Goal: Check status

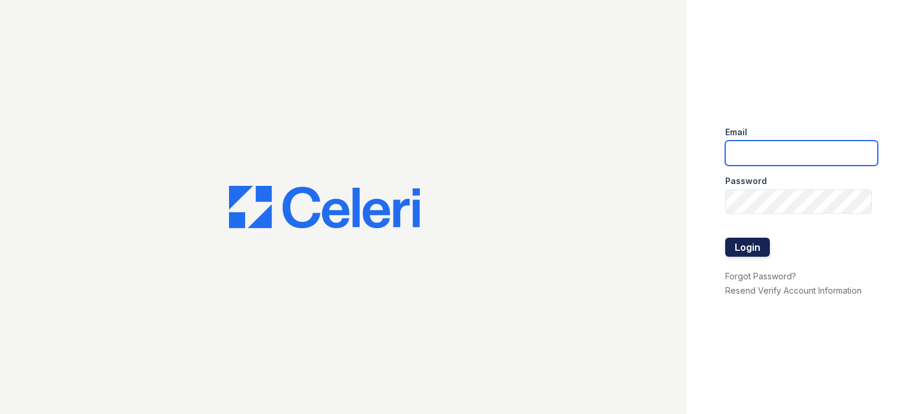
type input "wycliff.pm@cafmanagement.com"
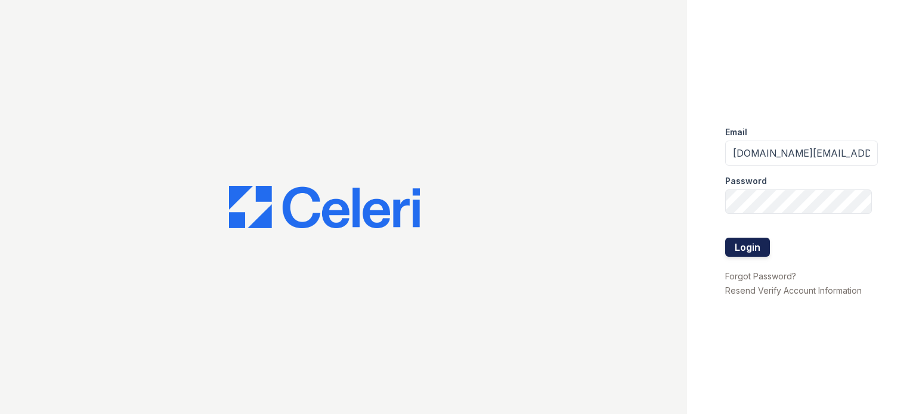
click at [752, 253] on button "Login" at bounding box center [747, 247] width 45 height 19
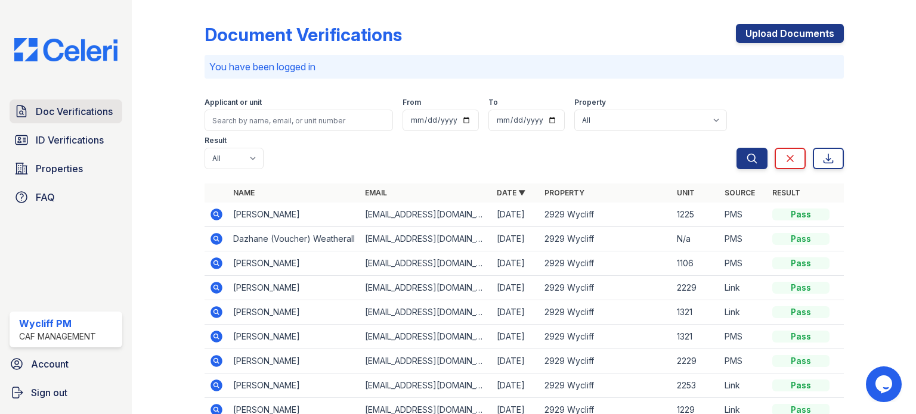
click at [67, 113] on span "Doc Verifications" at bounding box center [74, 111] width 77 height 14
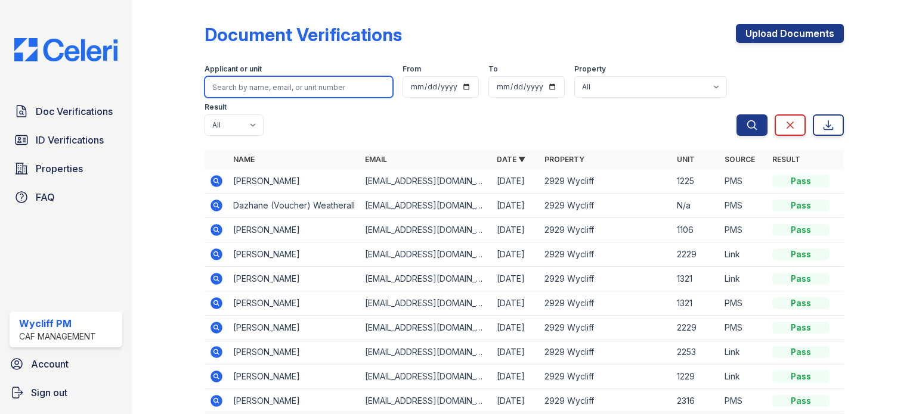
click at [277, 88] on input "search" at bounding box center [298, 86] width 188 height 21
type input "[PERSON_NAME]"
click at [736, 114] on button "Search" at bounding box center [751, 124] width 31 height 21
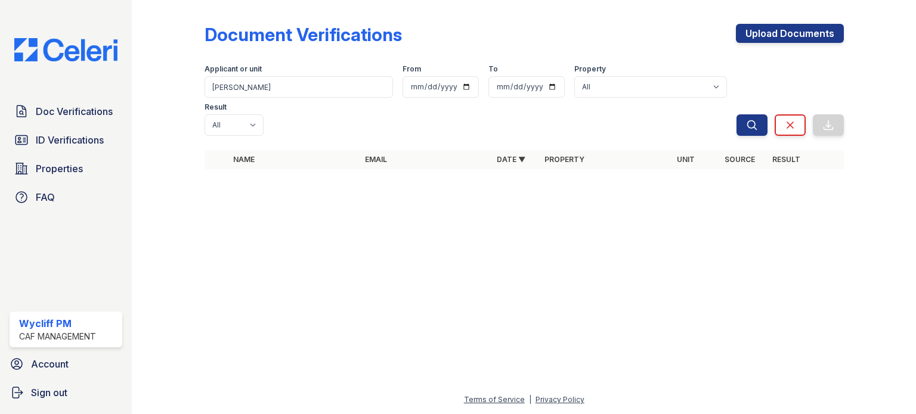
click at [162, 75] on div at bounding box center [177, 93] width 53 height 176
